Goal: Task Accomplishment & Management: Manage account settings

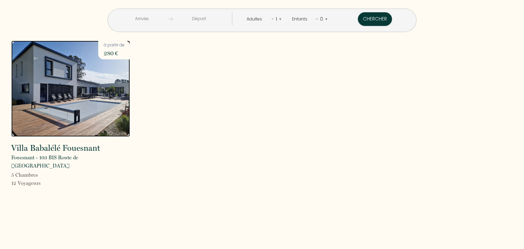
click at [102, 117] on img at bounding box center [70, 89] width 119 height 96
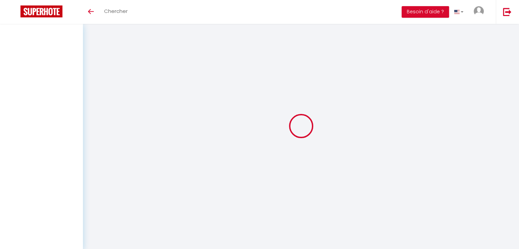
select select
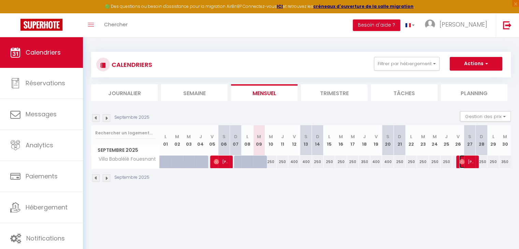
click at [468, 163] on span "[PERSON_NAME]" at bounding box center [466, 161] width 15 height 13
select select "OK"
select select "0"
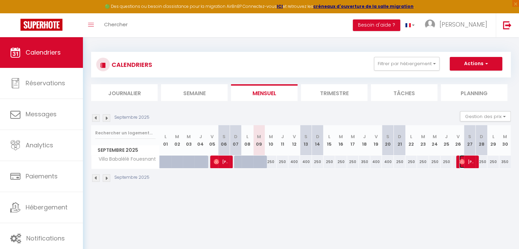
select select "1"
select select
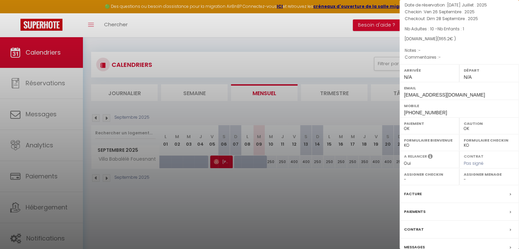
scroll to position [68, 0]
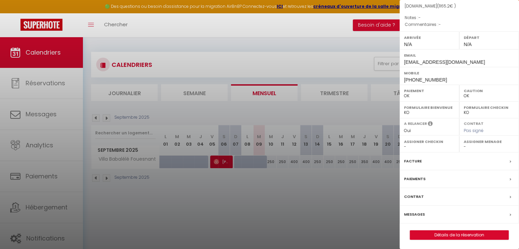
click at [433, 162] on div "Facture" at bounding box center [458, 161] width 119 height 18
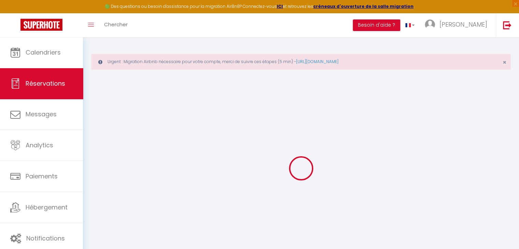
select select "cleaning"
select select "taxes"
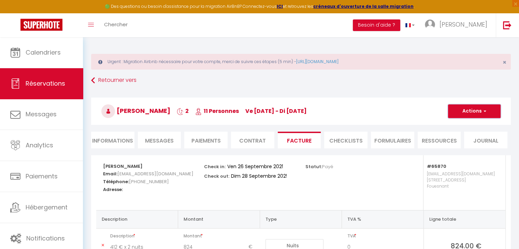
click at [482, 115] on button "Actions" at bounding box center [474, 111] width 53 height 14
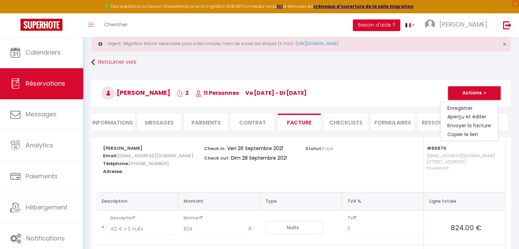
scroll to position [34, 0]
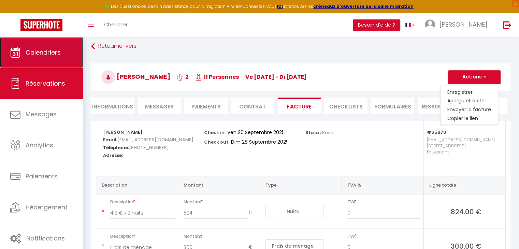
click at [56, 60] on link "Calendriers" at bounding box center [41, 52] width 83 height 31
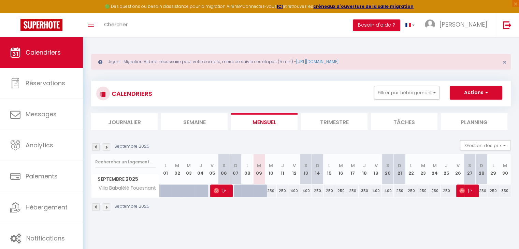
click at [107, 208] on img at bounding box center [107, 207] width 8 height 8
